Goal: Browse casually

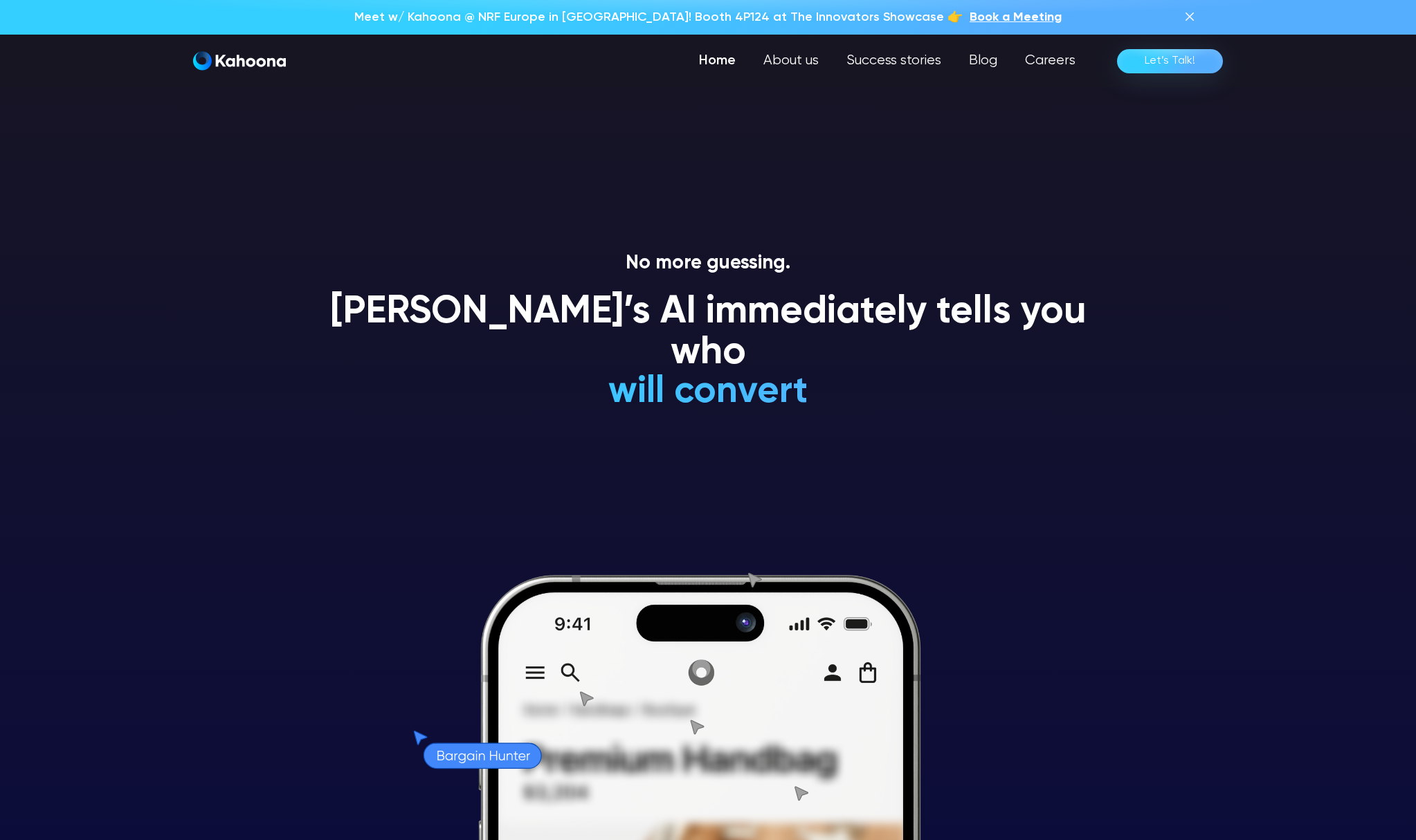
click at [1250, 406] on section "No more guessing. [PERSON_NAME]’s AI immediately tells you who will convert wil…" at bounding box center [708, 420] width 1416 height 840
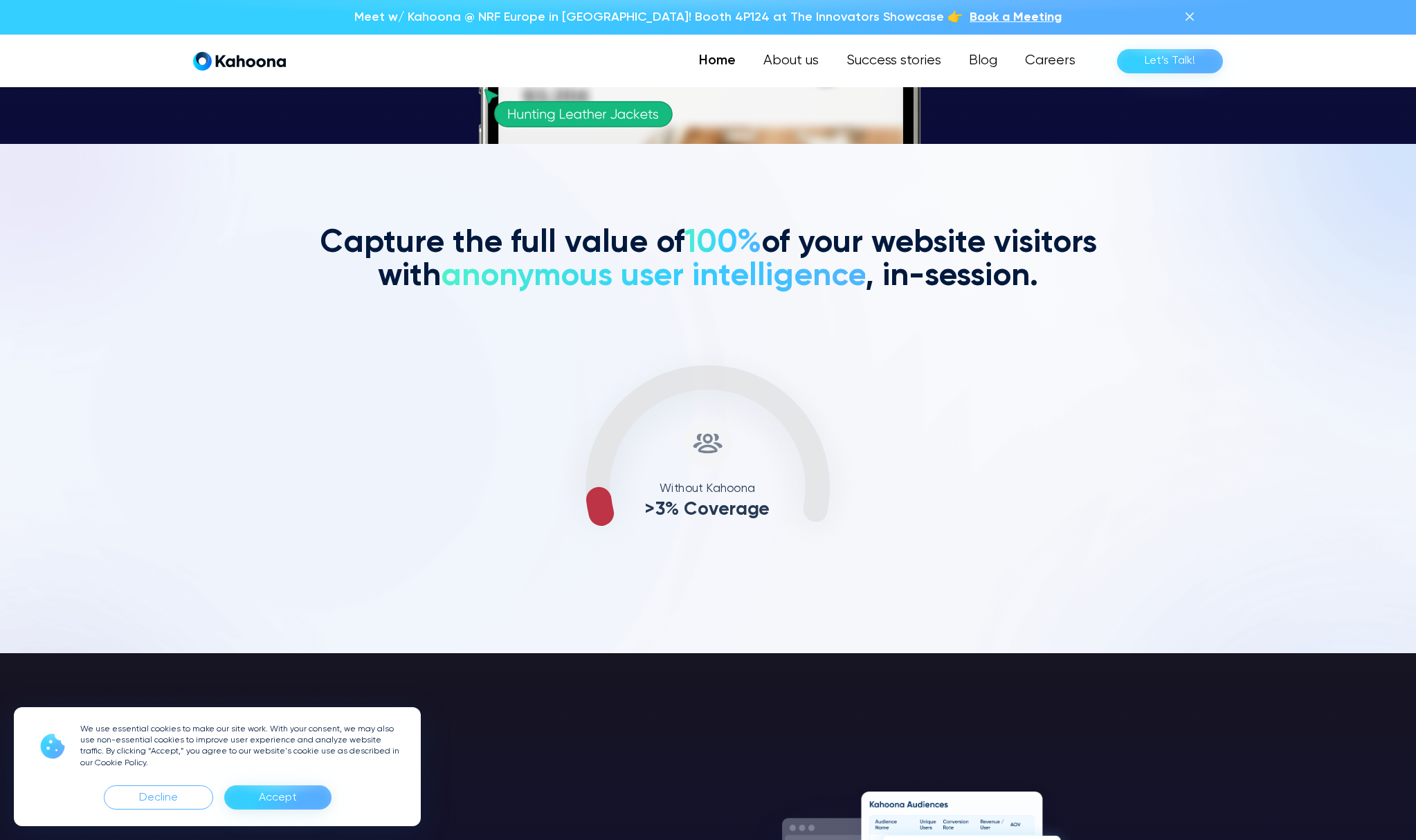
click at [282, 806] on div "Accept" at bounding box center [278, 797] width 38 height 22
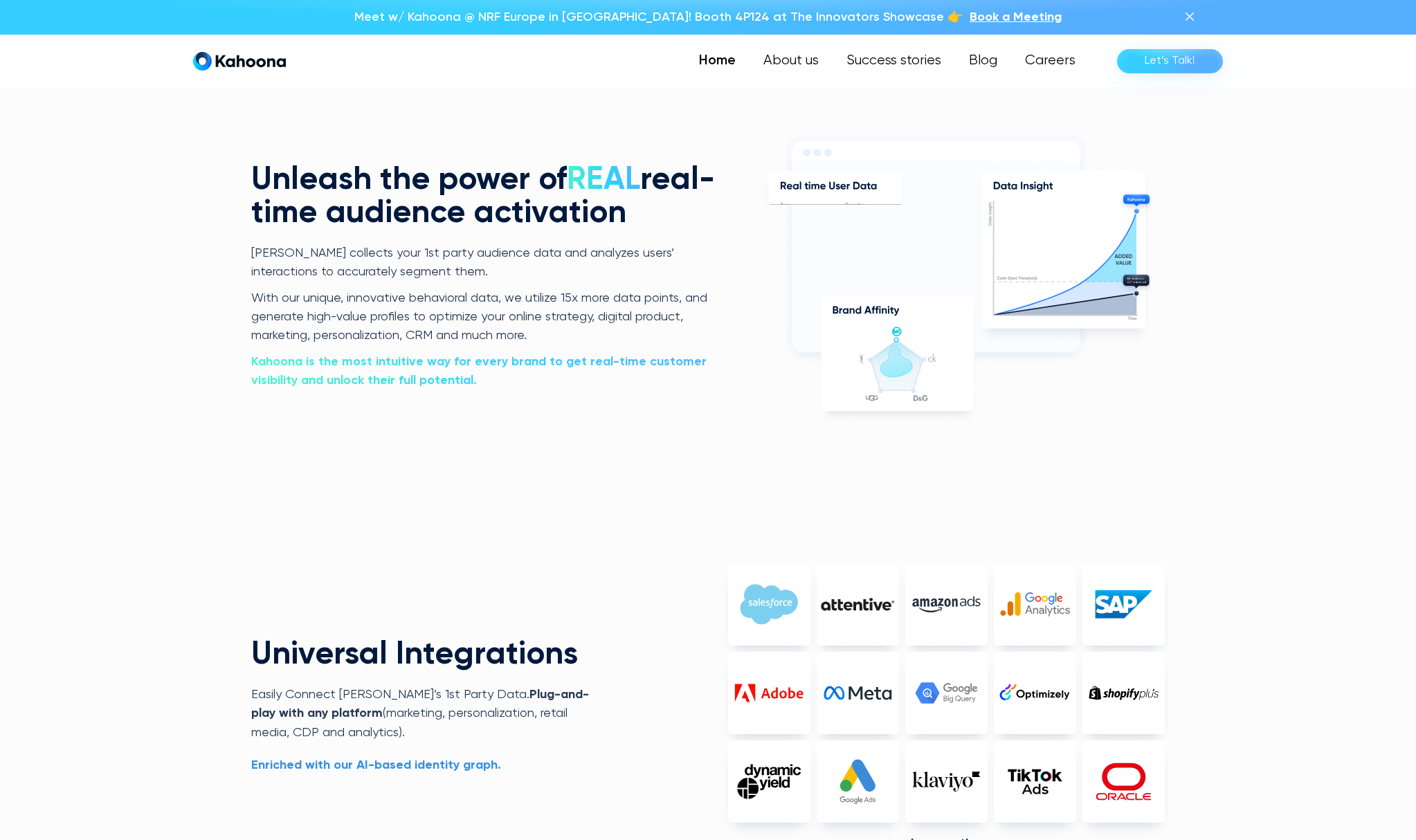
scroll to position [3095, 0]
click at [1241, 479] on div "PV Age Age confidence Gender Gender confidence New segments 7 25-34 [DEMOGRAPHI…" at bounding box center [708, 748] width 1416 height 1403
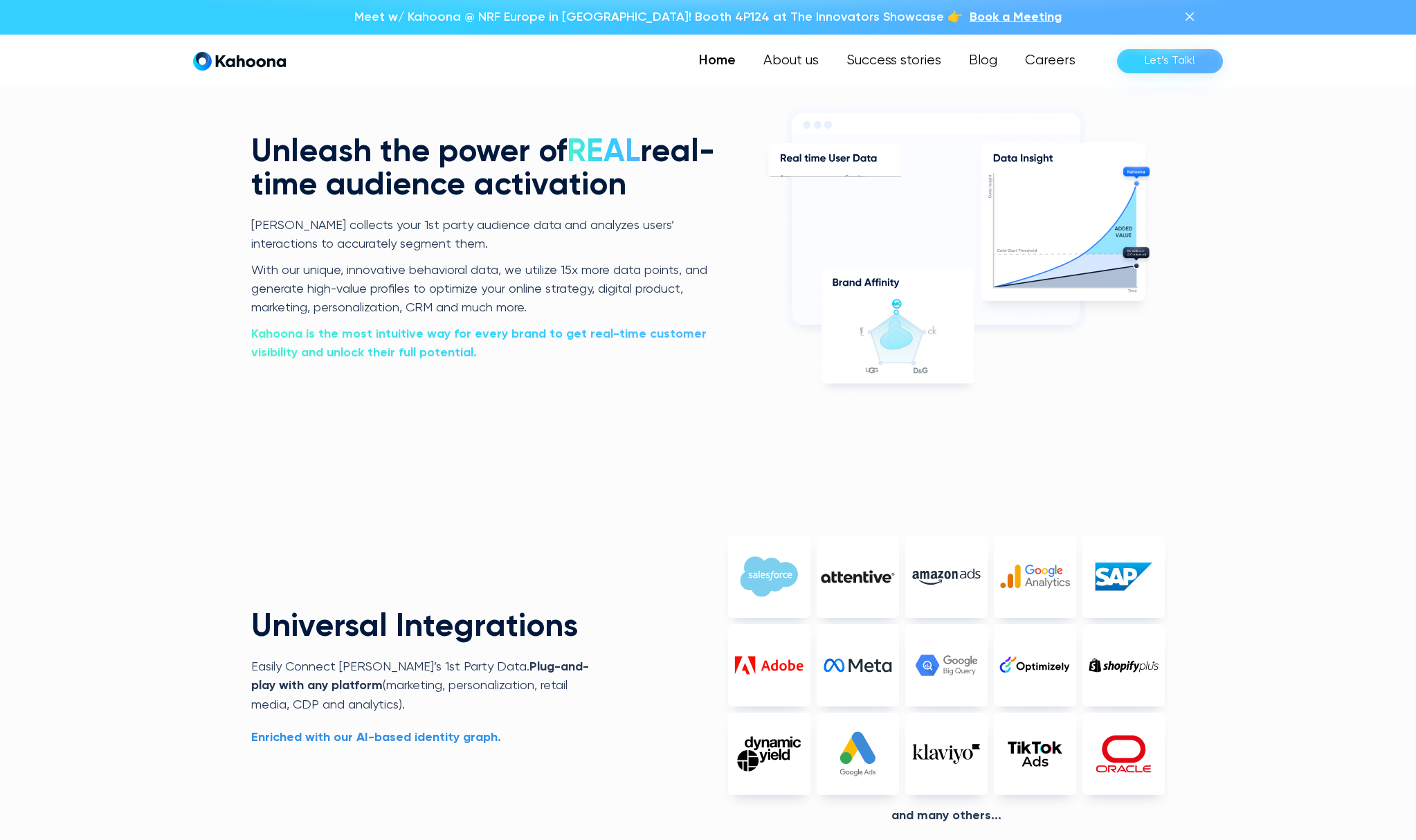
scroll to position [3123, 0]
click at [1248, 350] on div "PV Age Age confidence Gender Gender confidence New segments 7 25-34 [DEMOGRAPHI…" at bounding box center [708, 720] width 1416 height 1403
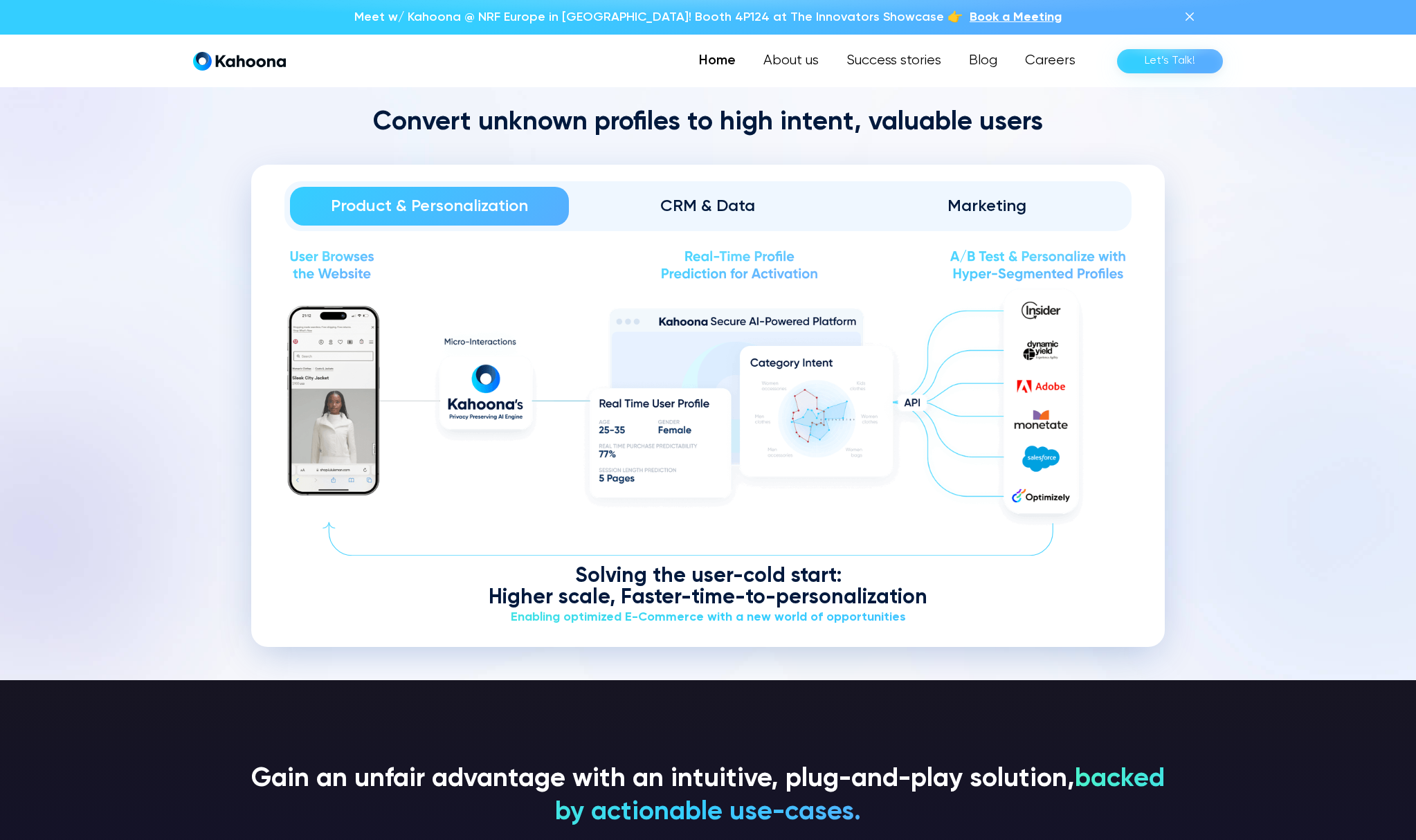
scroll to position [1809, 0]
click at [1286, 356] on section "Convert unknown profiles to high intent, valuable users Product & Personalizati…" at bounding box center [708, 378] width 1416 height 607
click at [759, 212] on div "CRM & Data" at bounding box center [708, 206] width 240 height 22
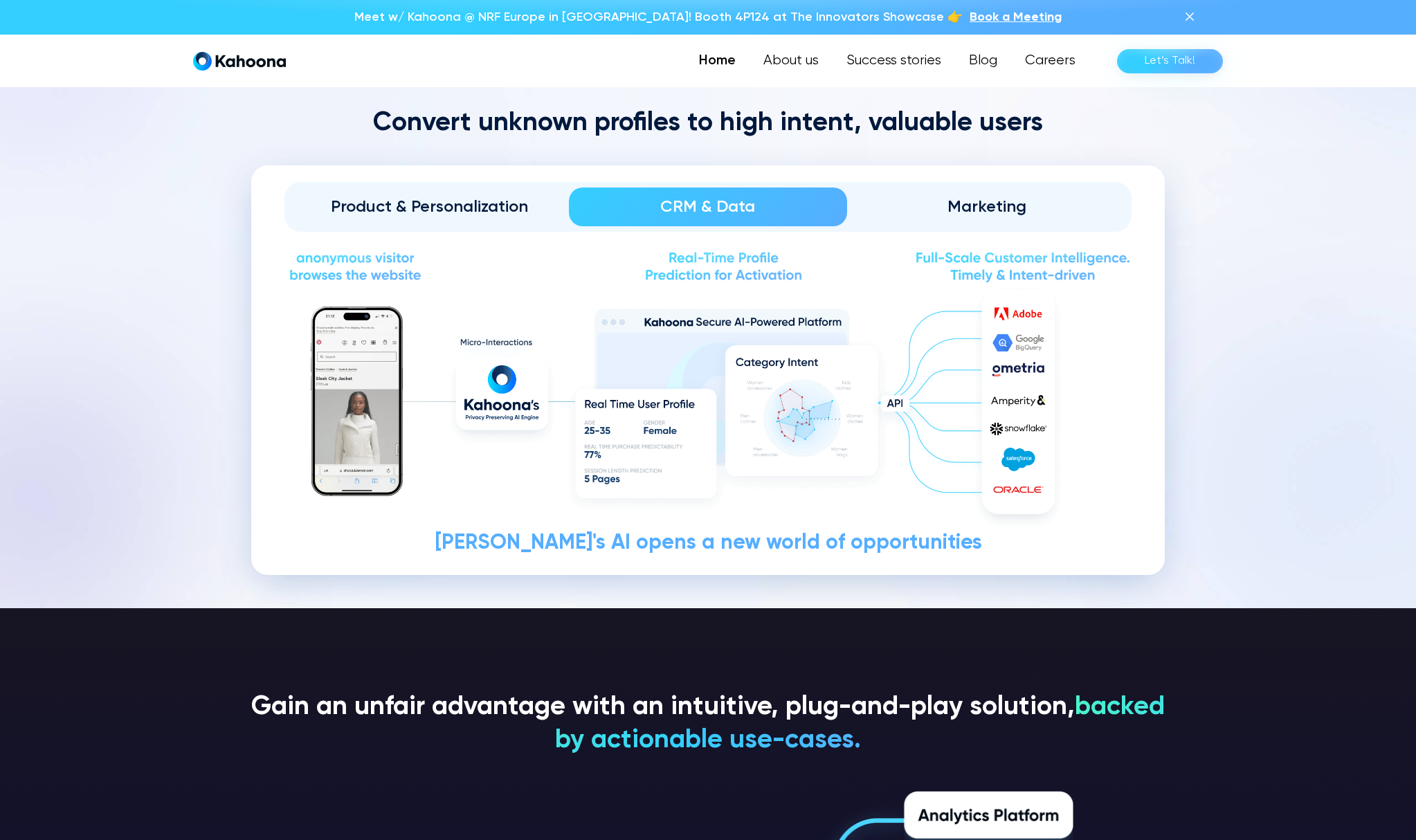
click at [968, 211] on div "Marketing" at bounding box center [986, 206] width 240 height 22
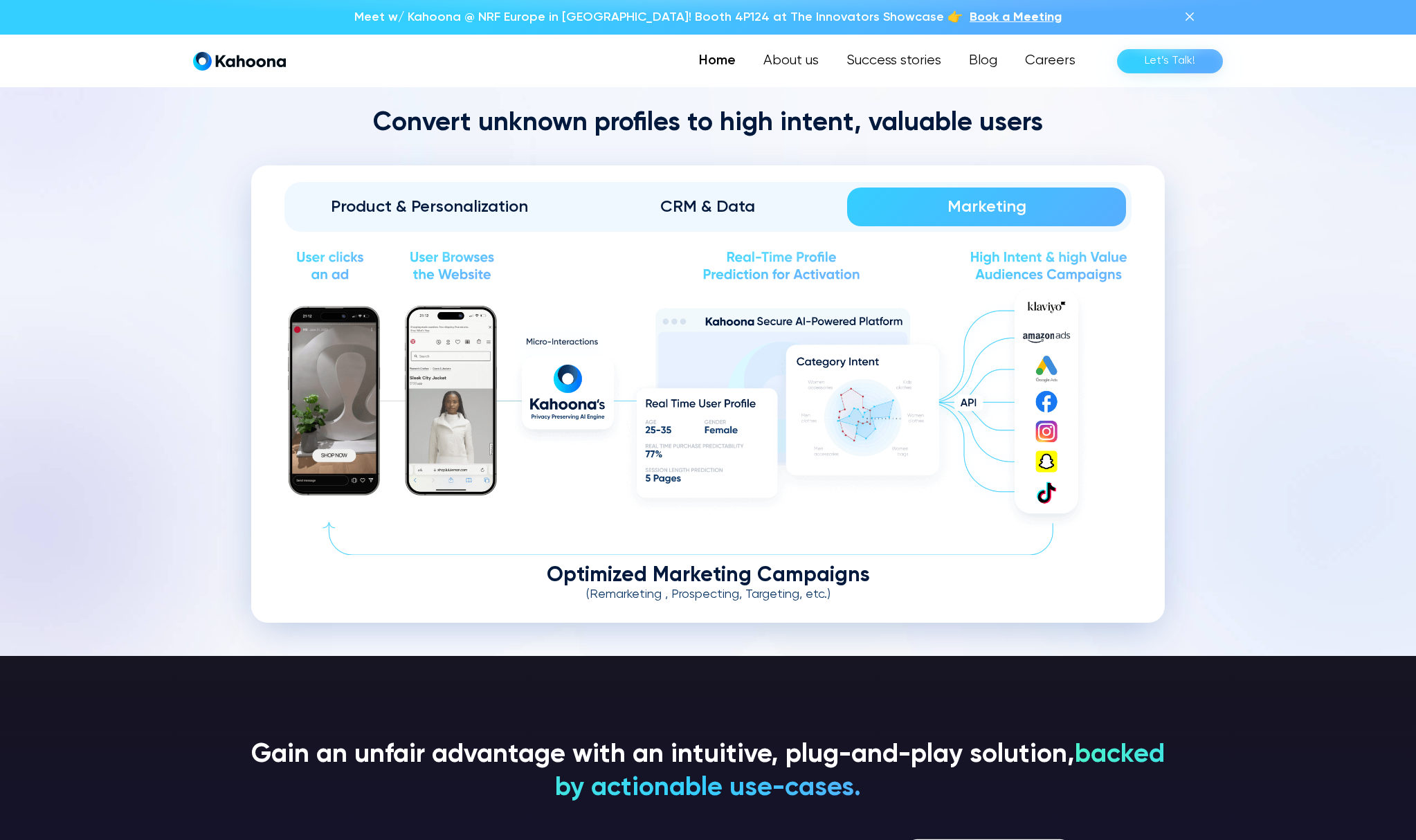
click at [818, 210] on div "CRM & Data" at bounding box center [708, 206] width 240 height 22
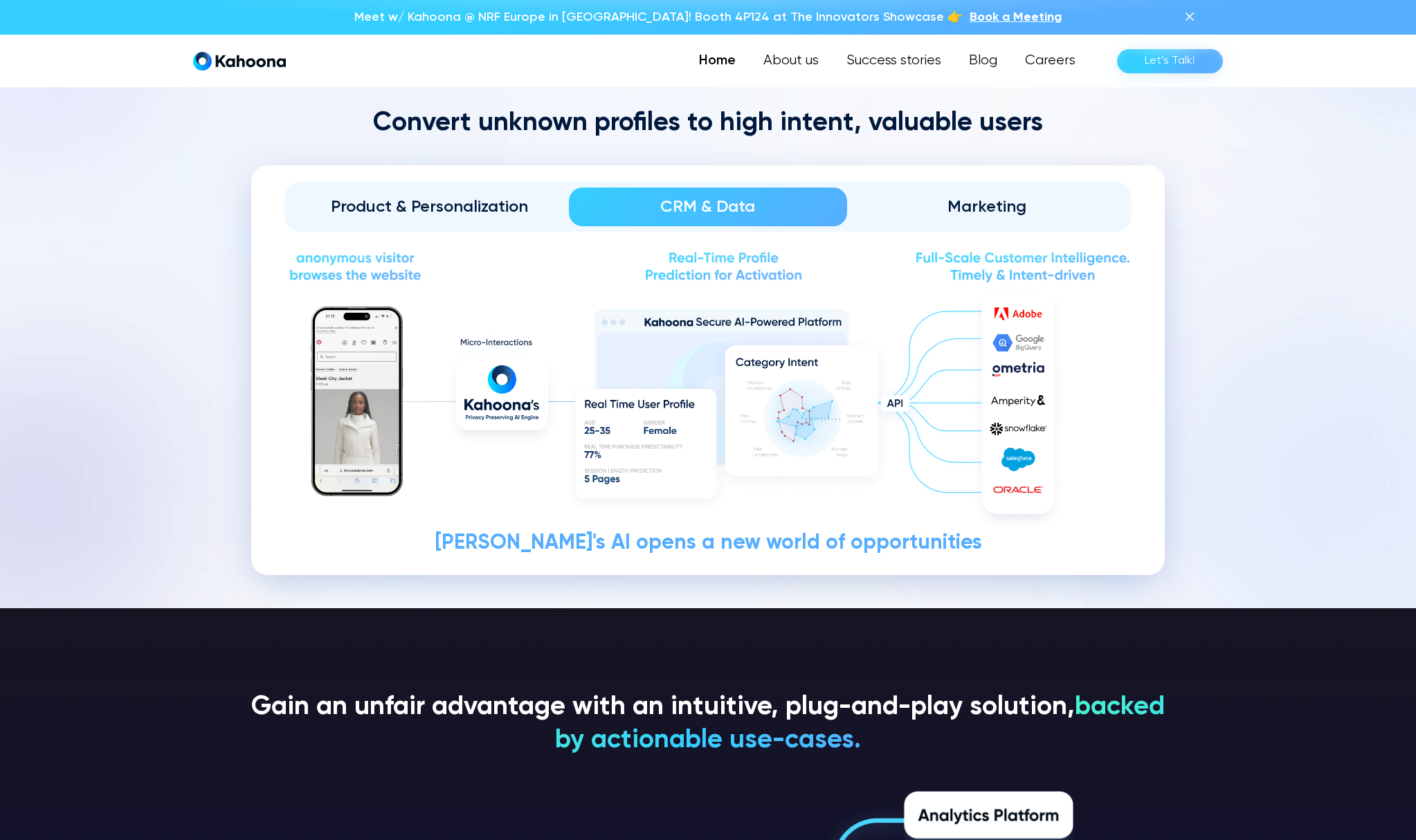
click at [937, 218] on link "Marketing" at bounding box center [986, 207] width 279 height 39
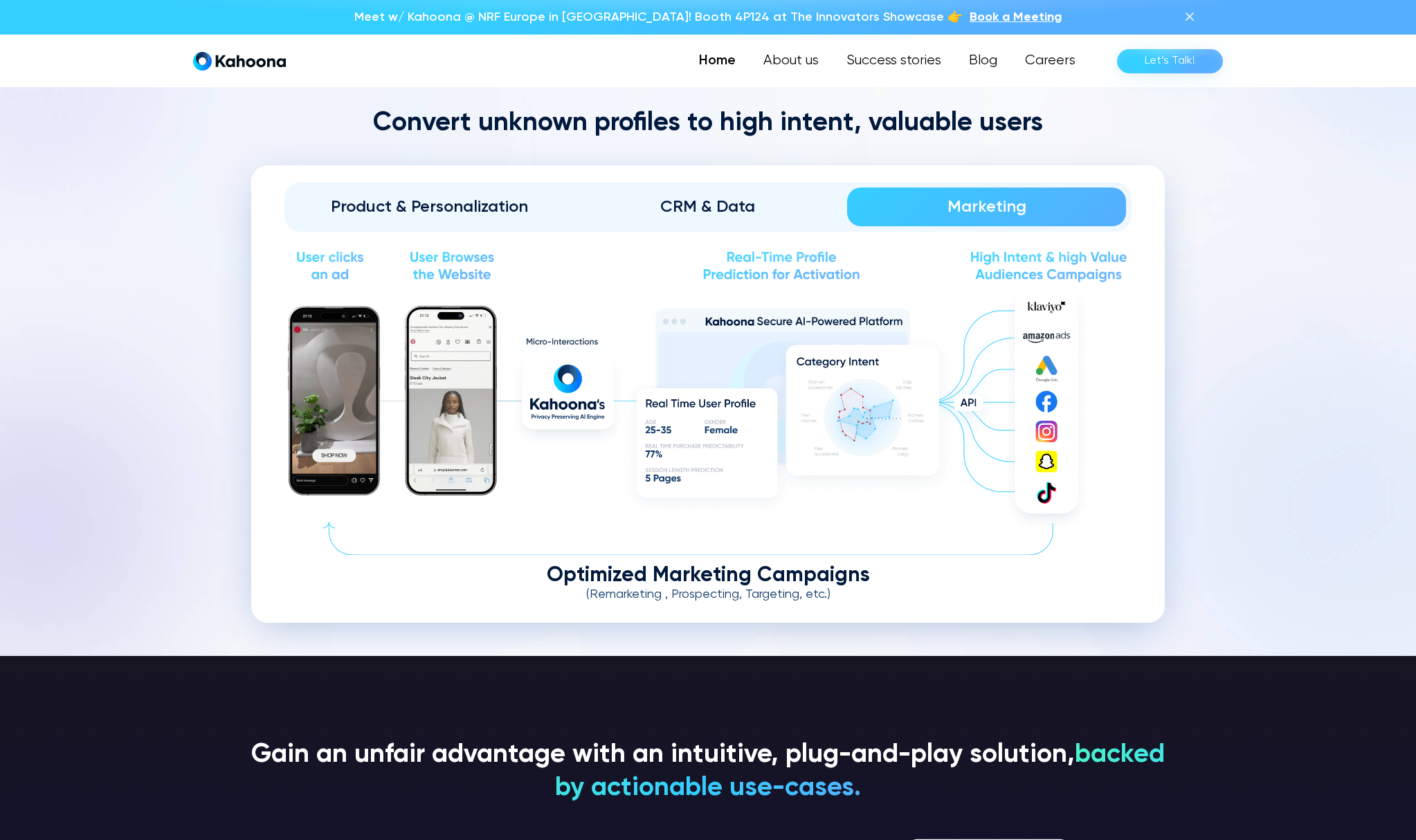
click at [1280, 262] on section "Convert unknown profiles to high intent, valuable users Product & Personalizati…" at bounding box center [708, 365] width 1416 height 582
click at [678, 173] on div "Product & Personalization CRM & Data Marketing Solving the user-cold start: Hig…" at bounding box center [708, 394] width 914 height 457
click at [721, 199] on div "CRM & Data" at bounding box center [708, 206] width 240 height 22
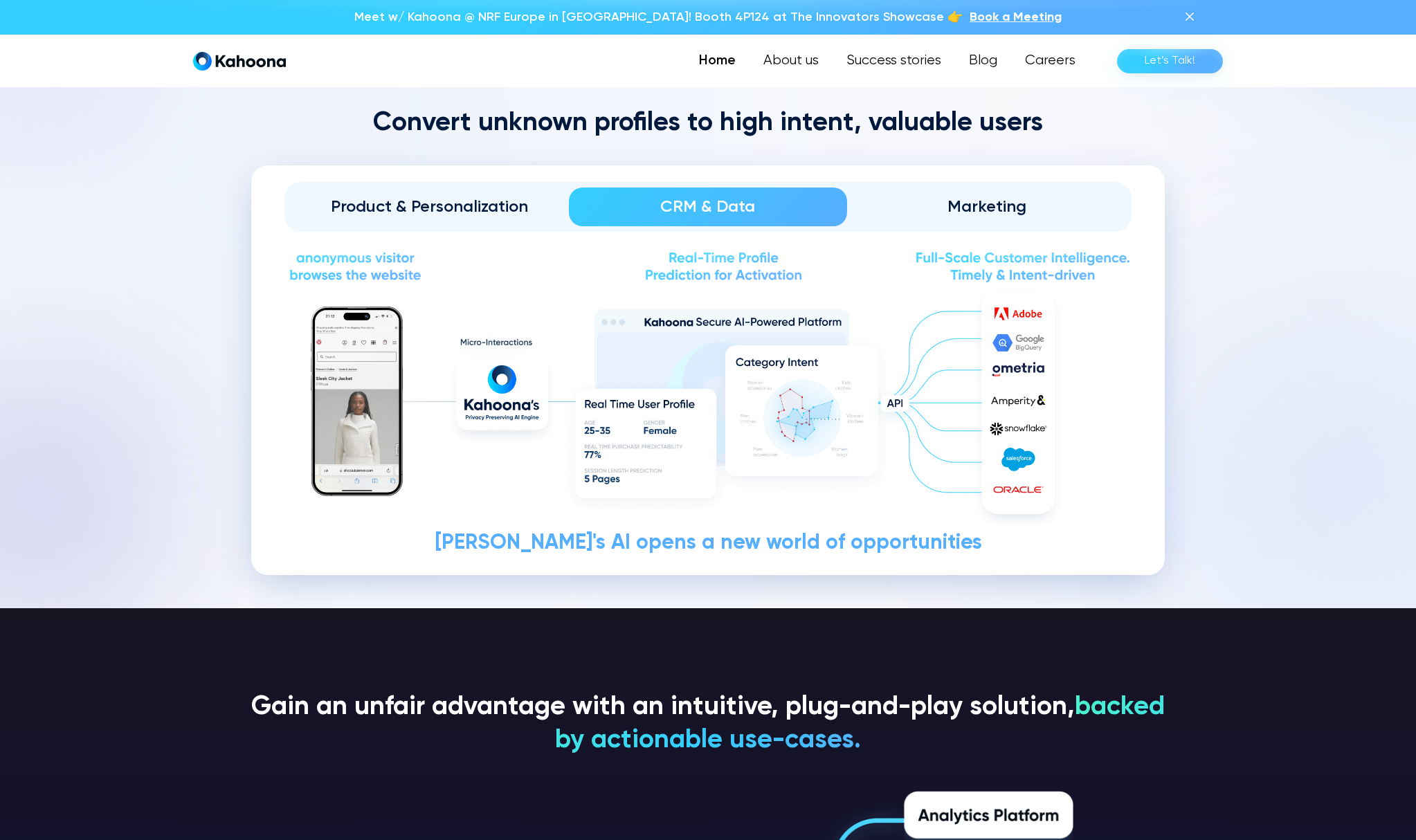
click at [467, 196] on div "Product & Personalization" at bounding box center [429, 206] width 240 height 22
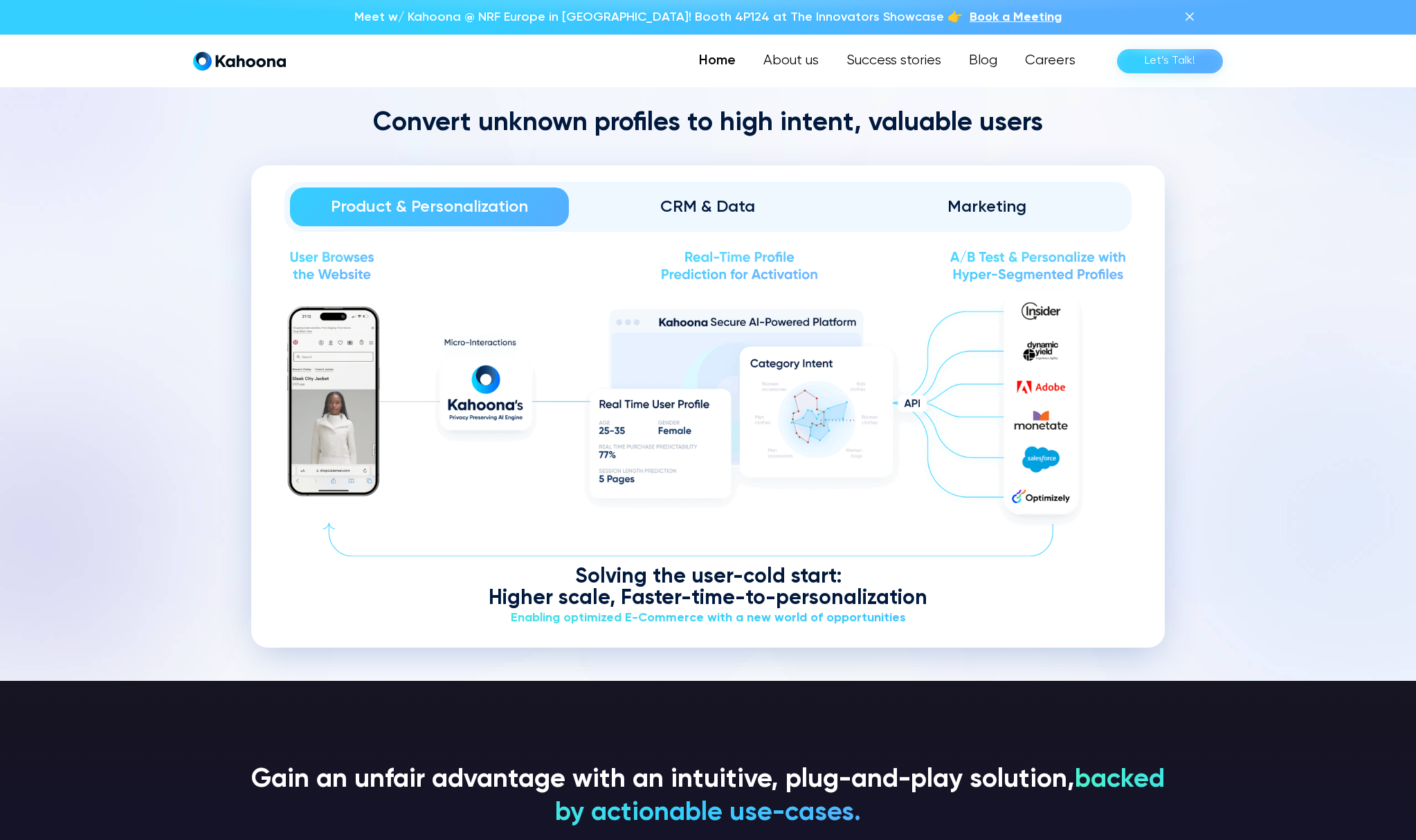
click at [1188, 314] on section "Convert unknown profiles to high intent, valuable users Product & Personalizati…" at bounding box center [708, 378] width 1416 height 607
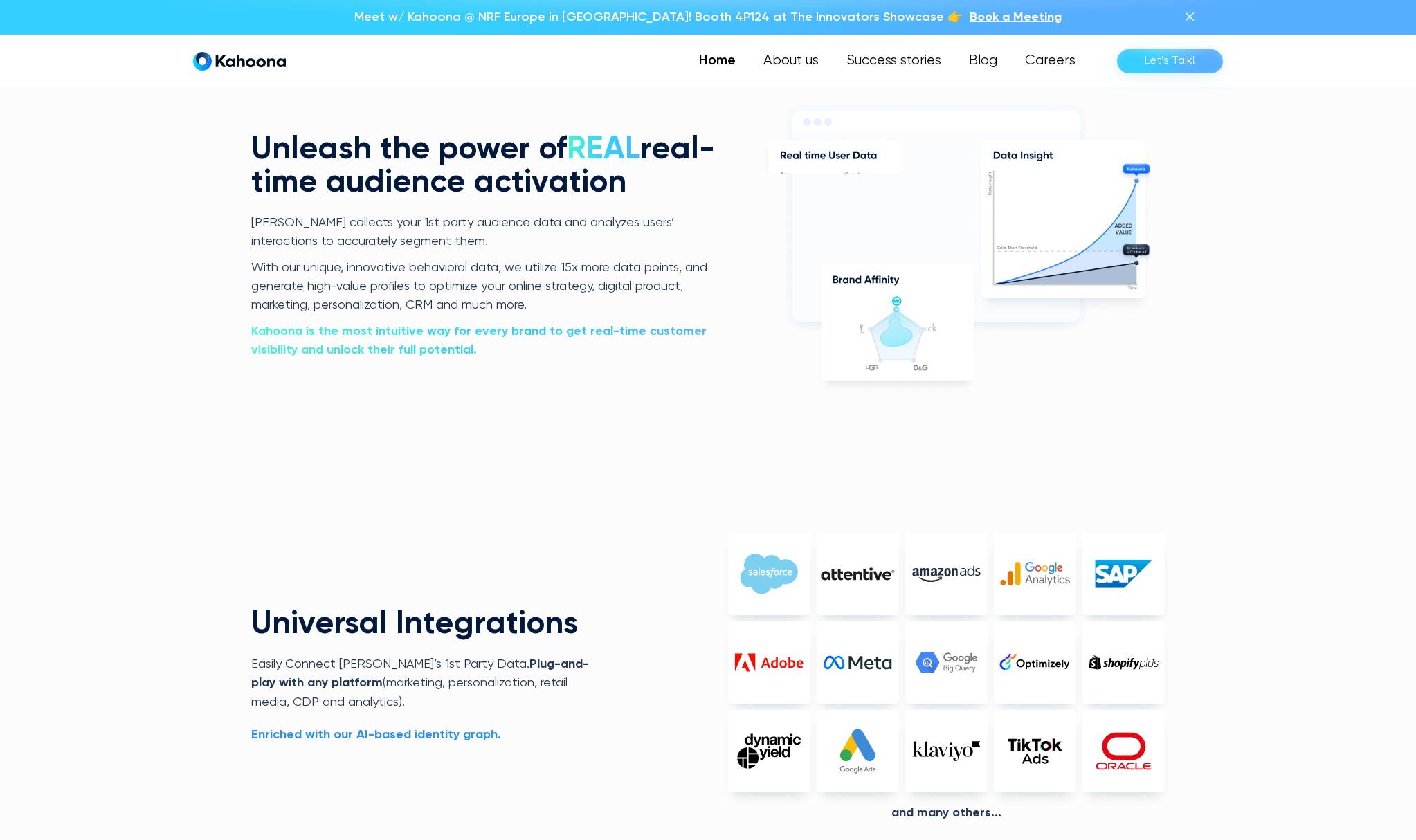
scroll to position [3126, 0]
click at [1164, 324] on icon at bounding box center [959, 242] width 411 height 308
click at [1258, 339] on div "PV Age Age confidence Gender Gender confidence New segments 7 25-34 [DEMOGRAPHI…" at bounding box center [708, 717] width 1416 height 1403
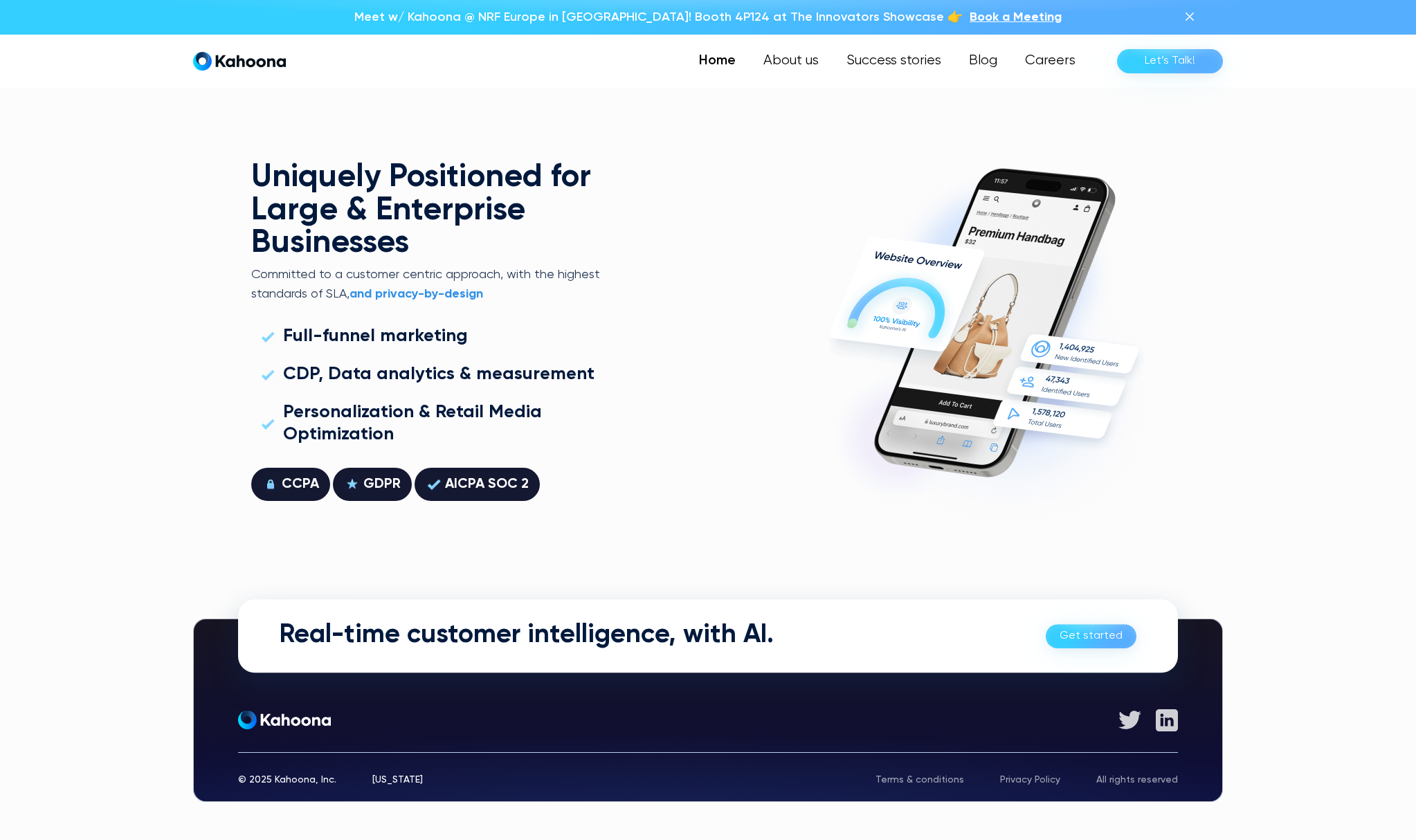
scroll to position [3959, 0]
